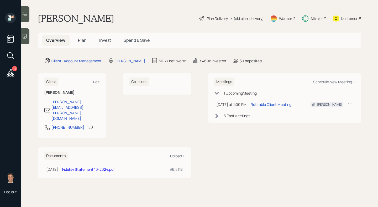
click at [82, 44] on h5 "Plan" at bounding box center [82, 40] width 17 height 11
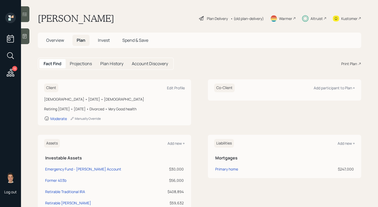
click at [137, 40] on span "Spend & Save" at bounding box center [135, 40] width 26 height 6
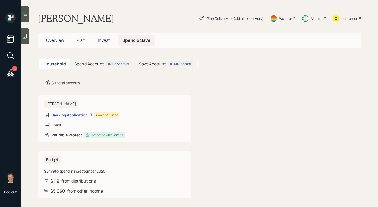
click at [107, 37] on span "Invest" at bounding box center [104, 40] width 12 height 6
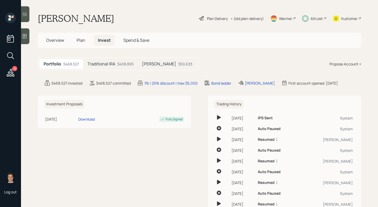
click at [81, 40] on span "Plan" at bounding box center [81, 40] width 9 height 6
